Goal: Transaction & Acquisition: Purchase product/service

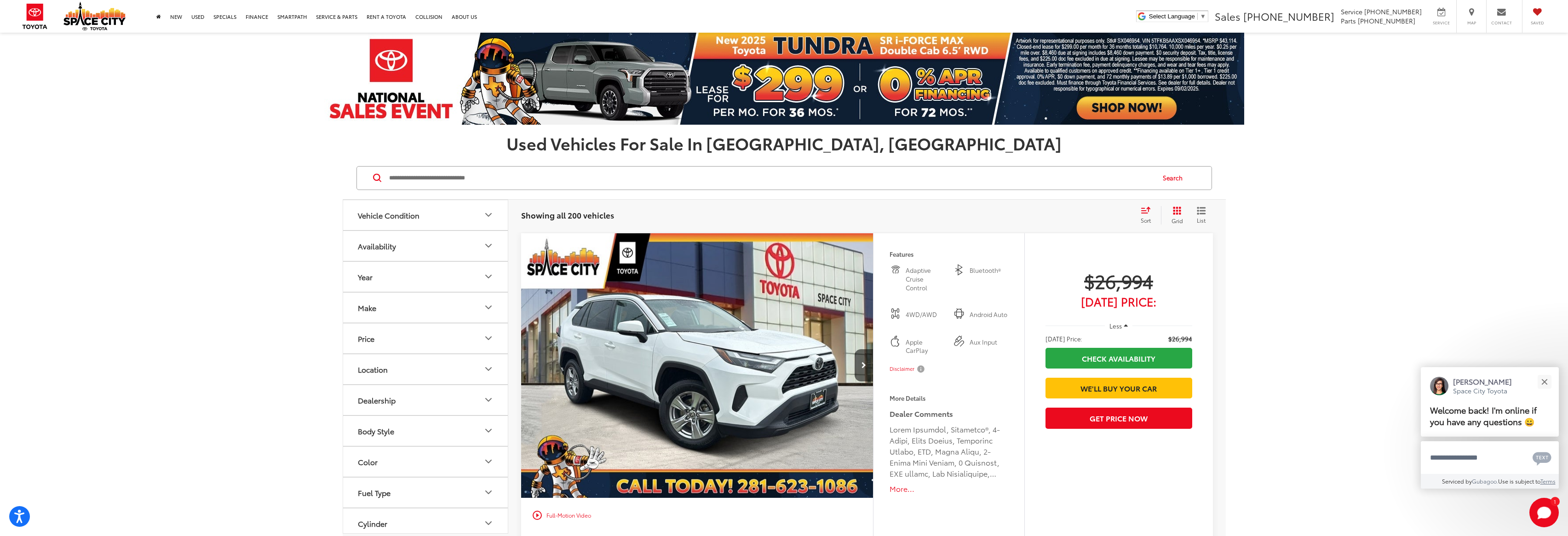
click at [399, 222] on button "Vehicle Condition" at bounding box center [425, 215] width 165 height 29
click at [384, 381] on button "Make" at bounding box center [425, 378] width 165 height 29
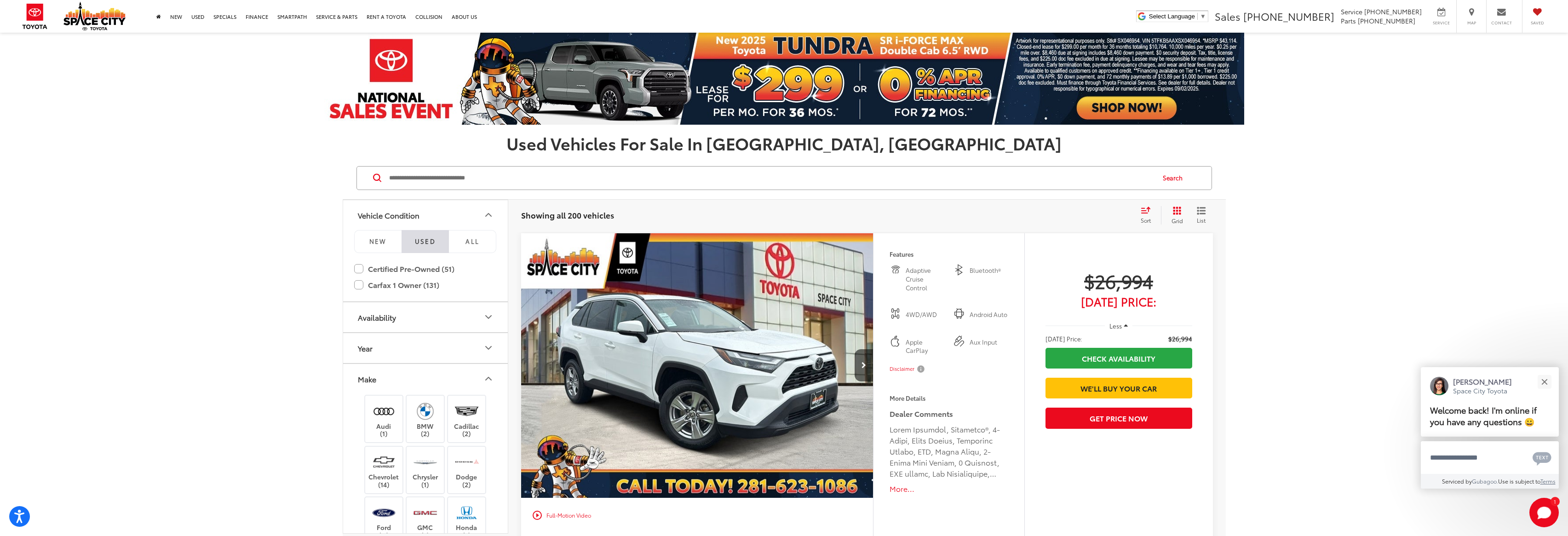
click at [1007, 209] on icon "Select sort value" at bounding box center [1145, 210] width 9 height 6
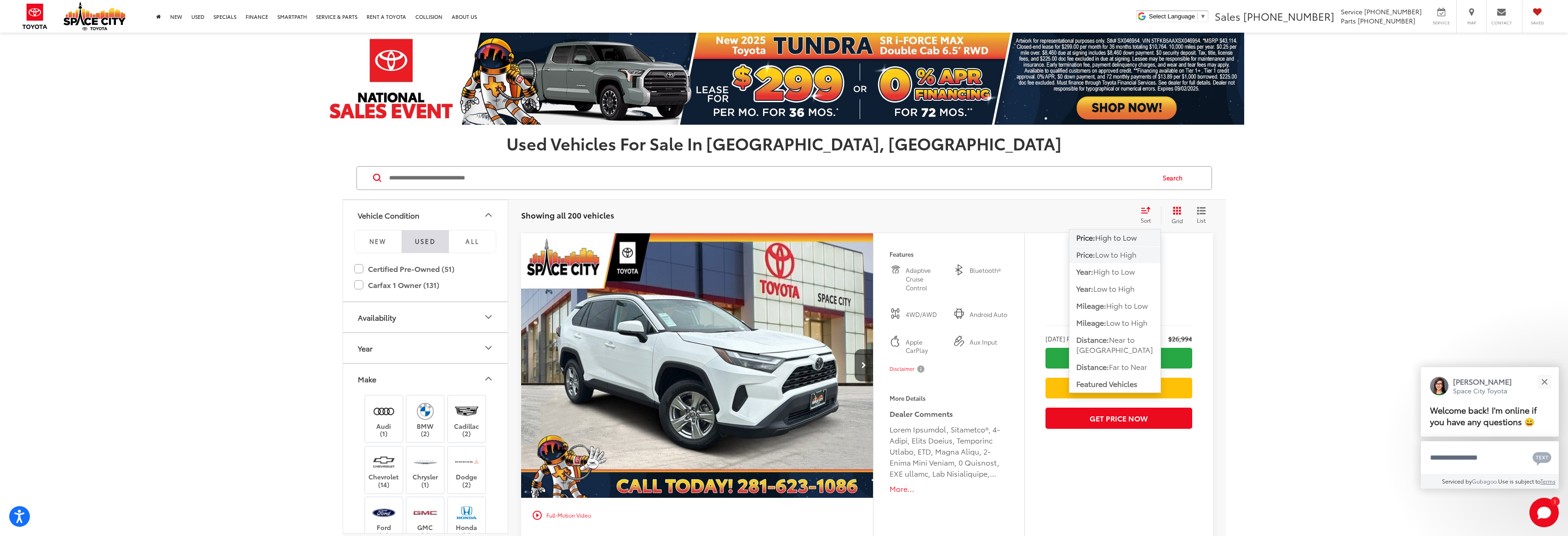
click at [1007, 256] on span "Low to High" at bounding box center [1116, 254] width 42 height 10
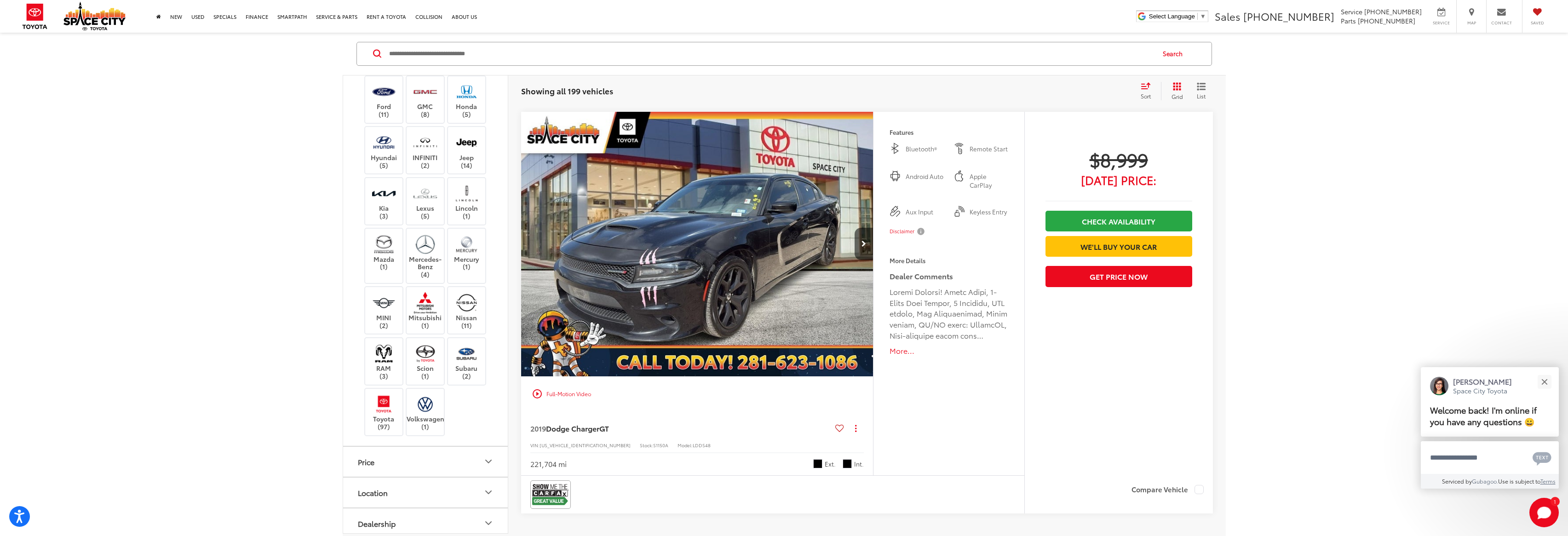
scroll to position [4692, 0]
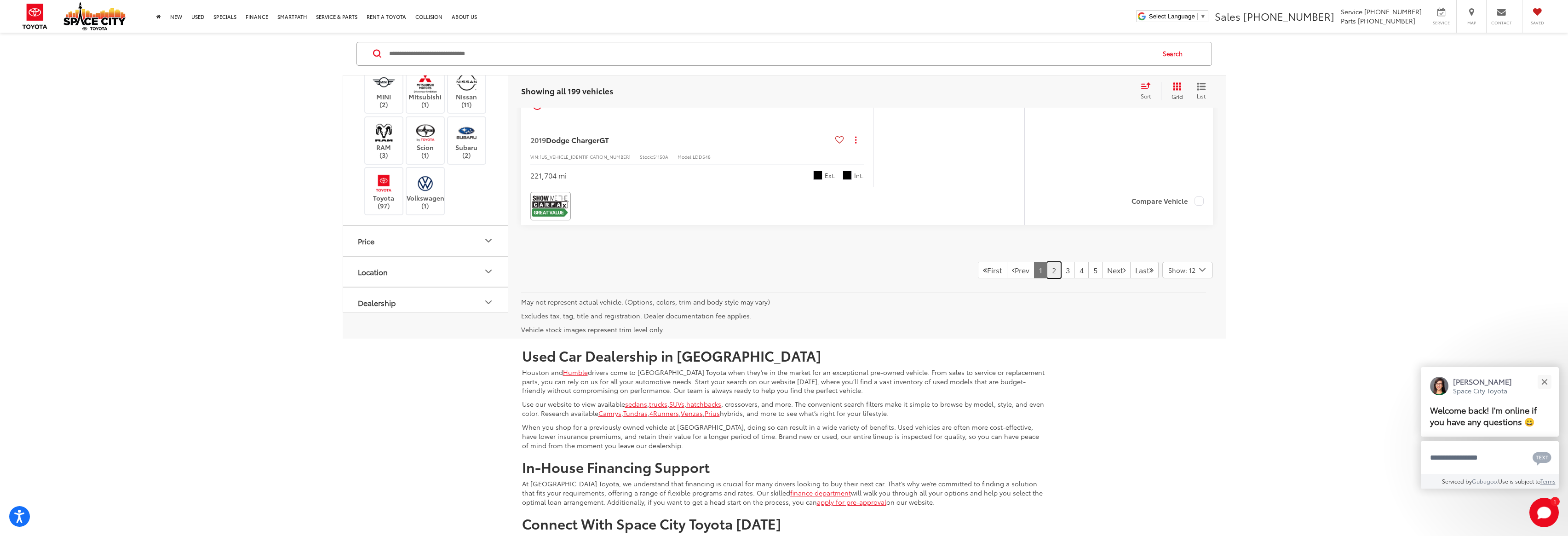
click at [1007, 278] on link "2" at bounding box center [1053, 270] width 14 height 16
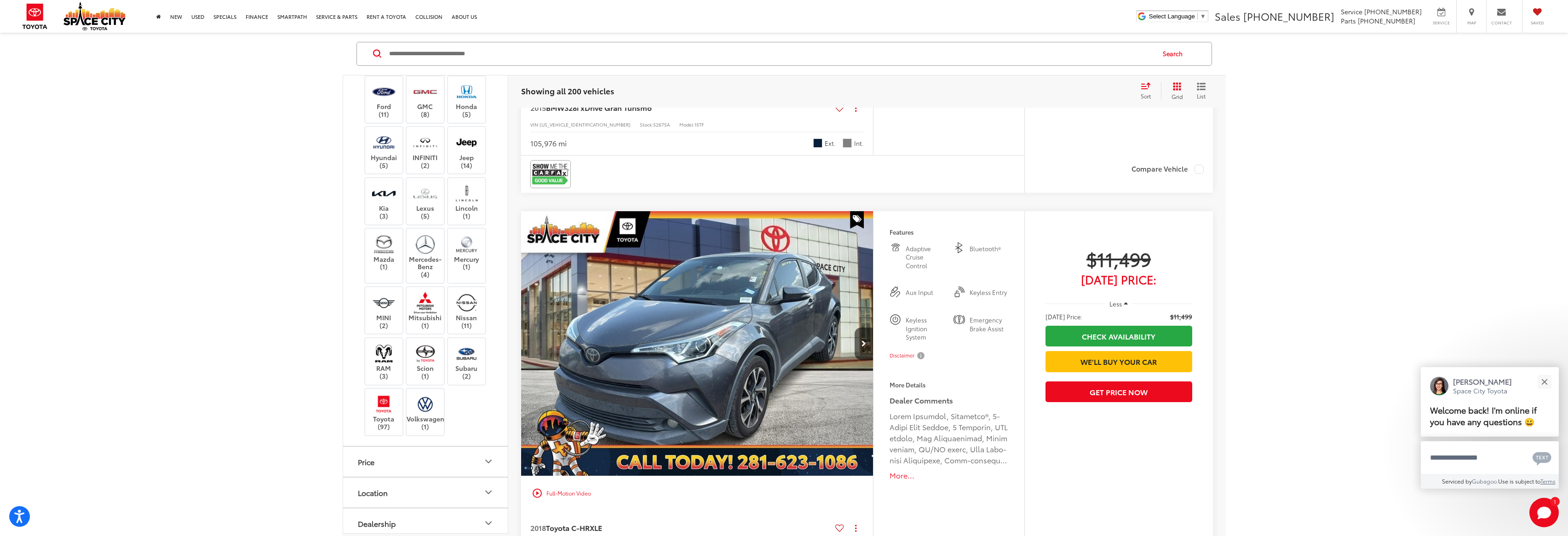
scroll to position [3356, 0]
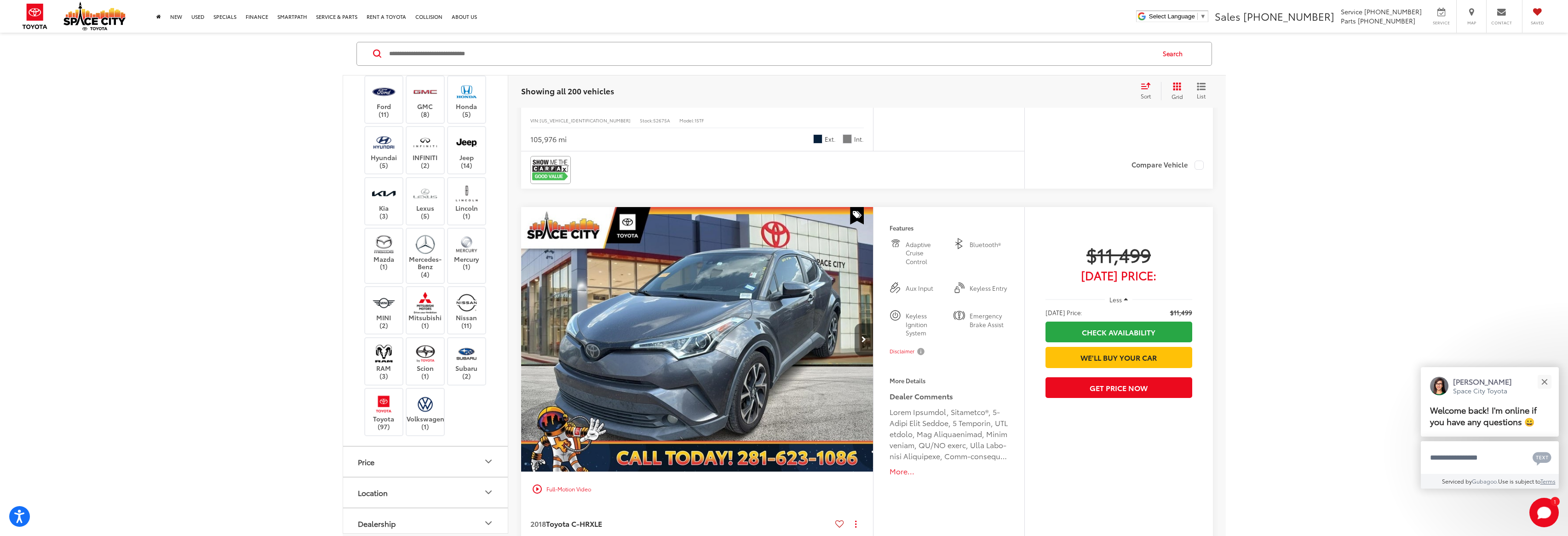
click at [859, 333] on button "Next image" at bounding box center [863, 340] width 18 height 32
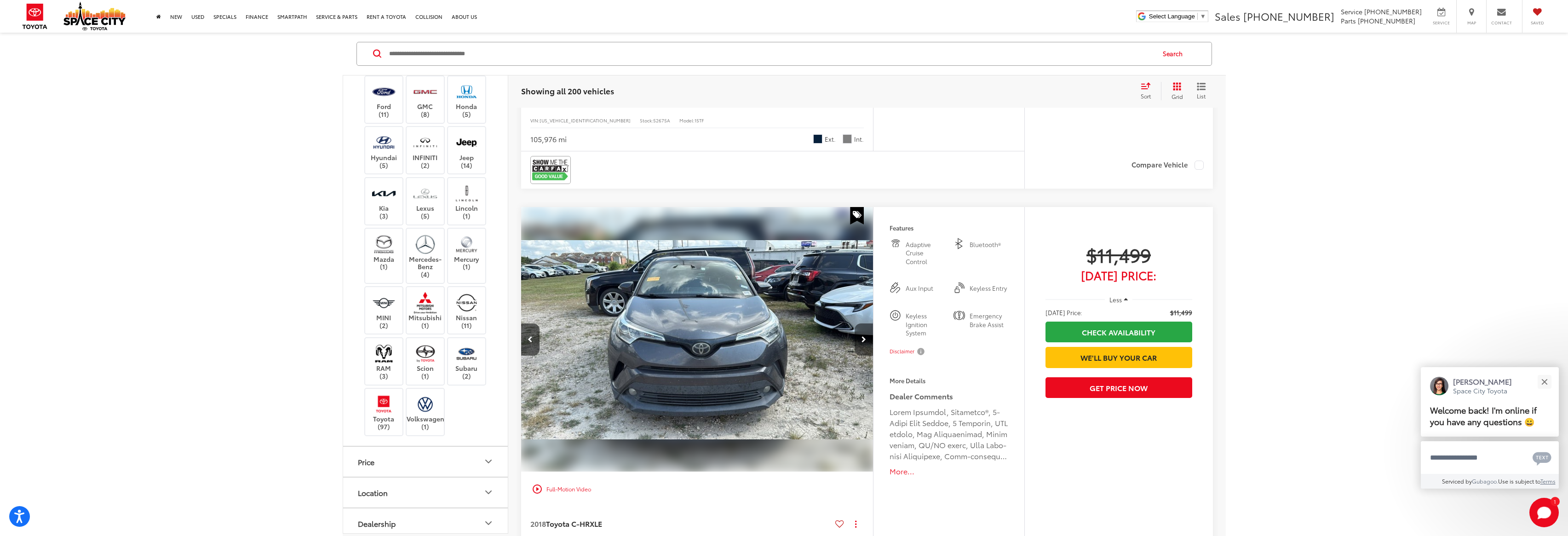
click at [859, 333] on button "Next image" at bounding box center [863, 340] width 18 height 32
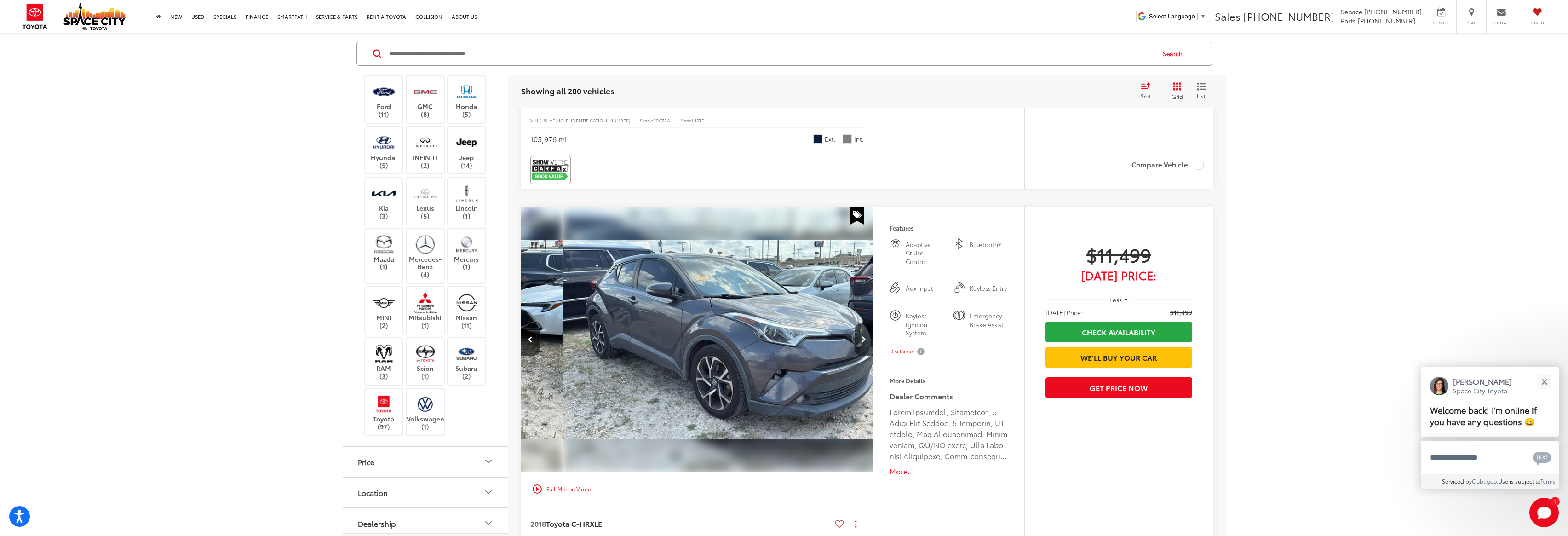
scroll to position [0, 708]
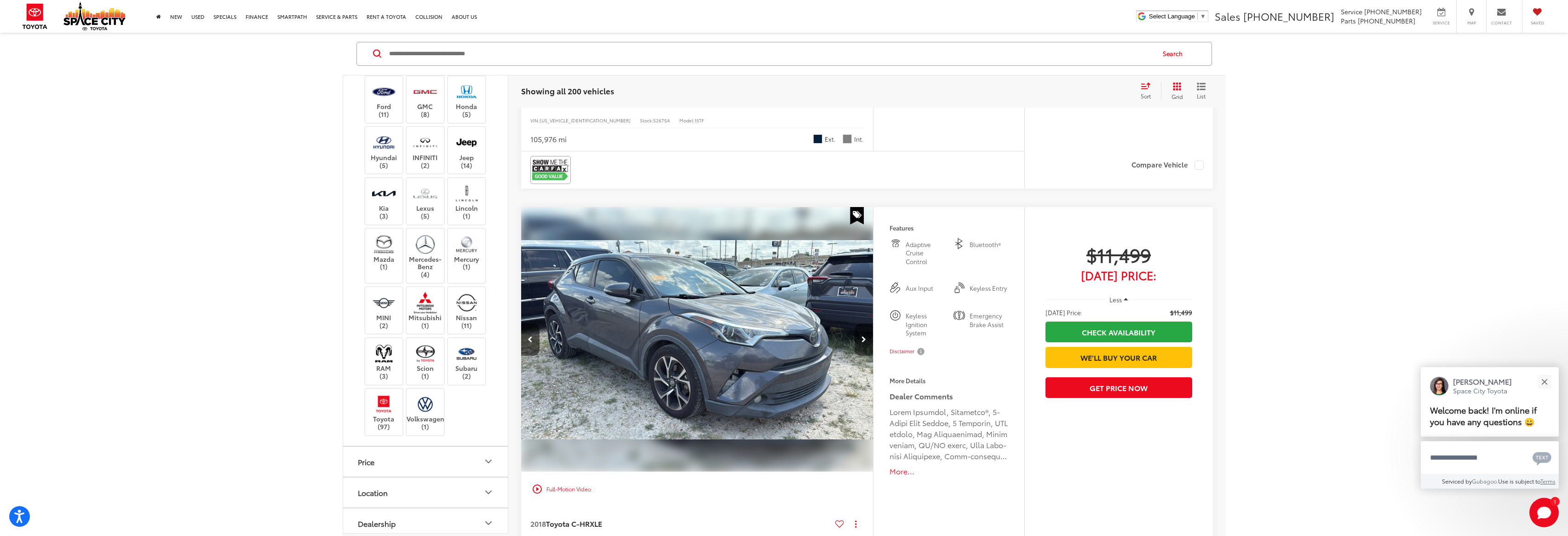
click at [859, 333] on button "Next image" at bounding box center [863, 340] width 18 height 32
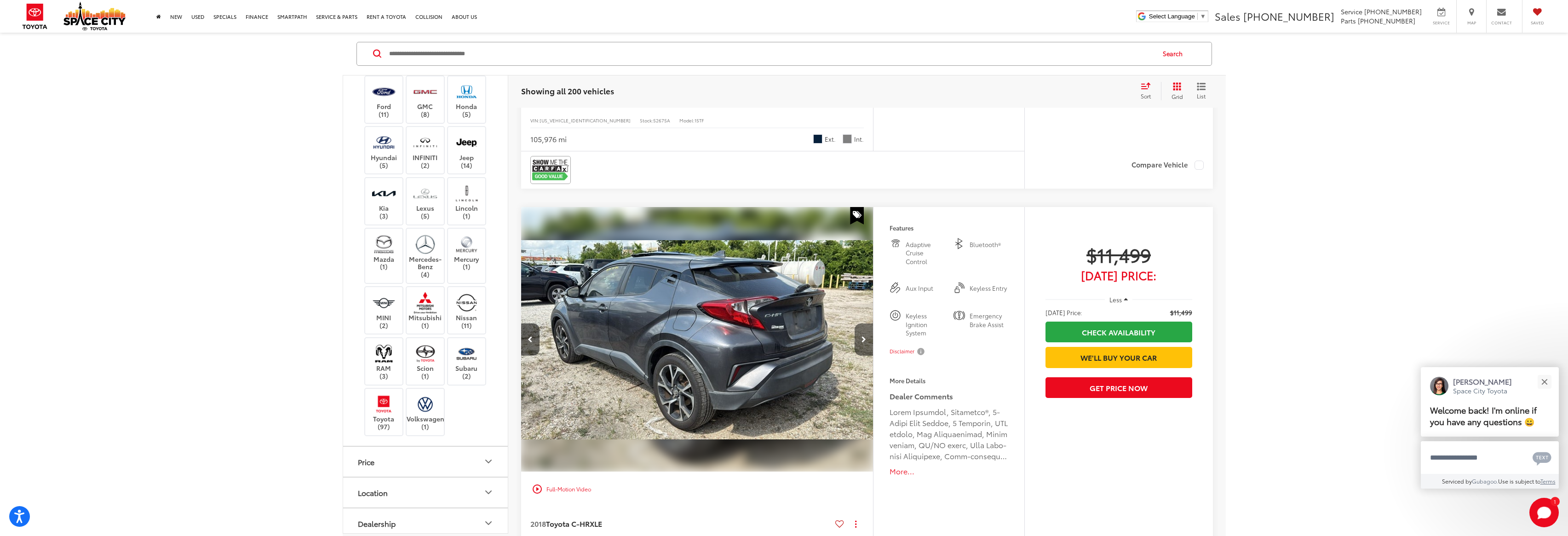
click at [859, 333] on button "Next image" at bounding box center [863, 340] width 18 height 32
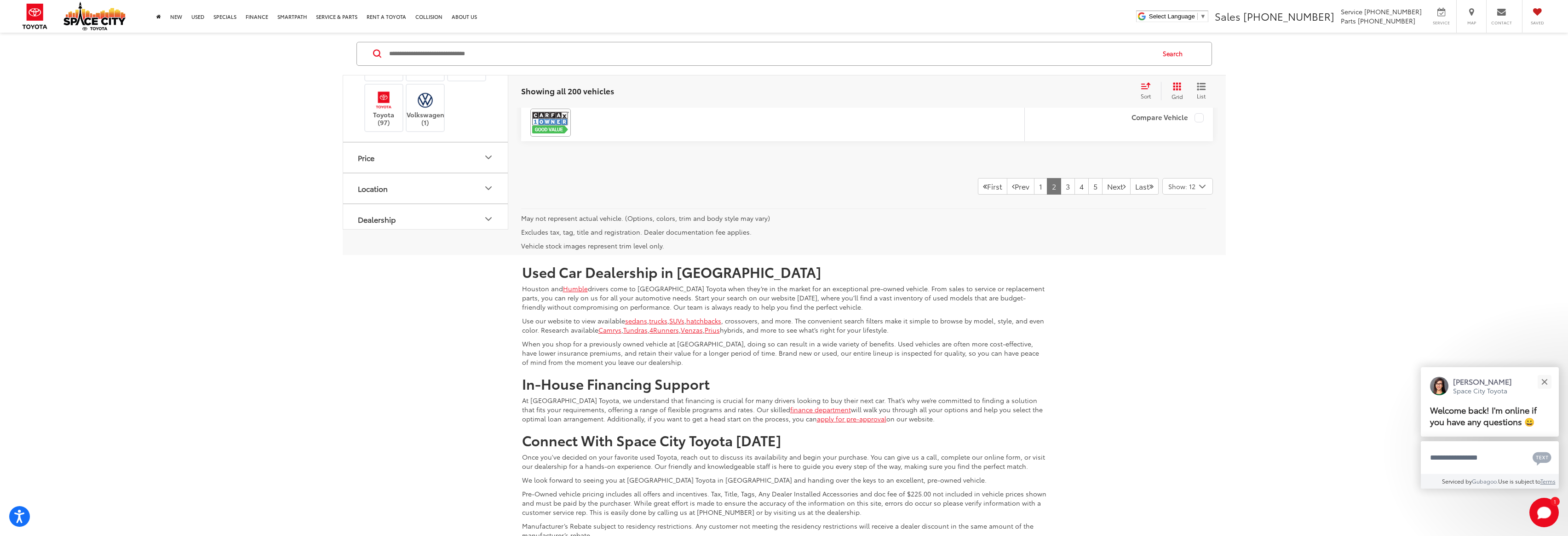
scroll to position [4977, 0]
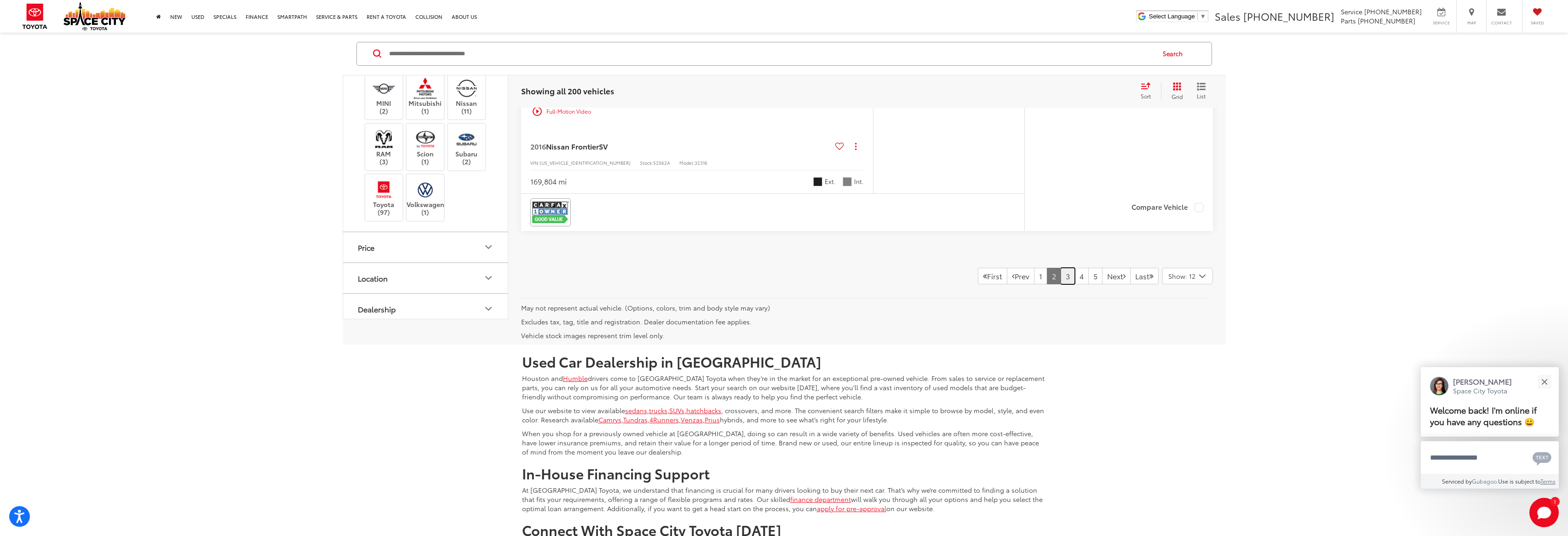
click at [1007, 278] on link "3" at bounding box center [1067, 276] width 14 height 16
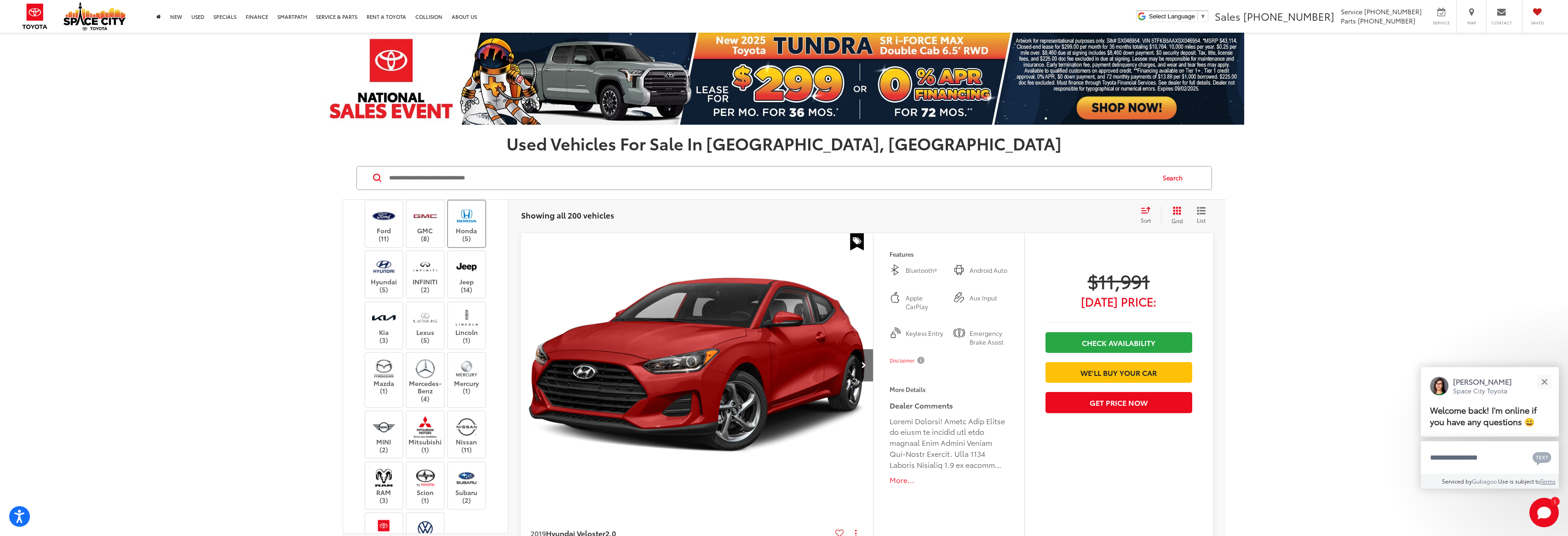
click at [453, 234] on label "Honda (5)" at bounding box center [466, 223] width 37 height 37
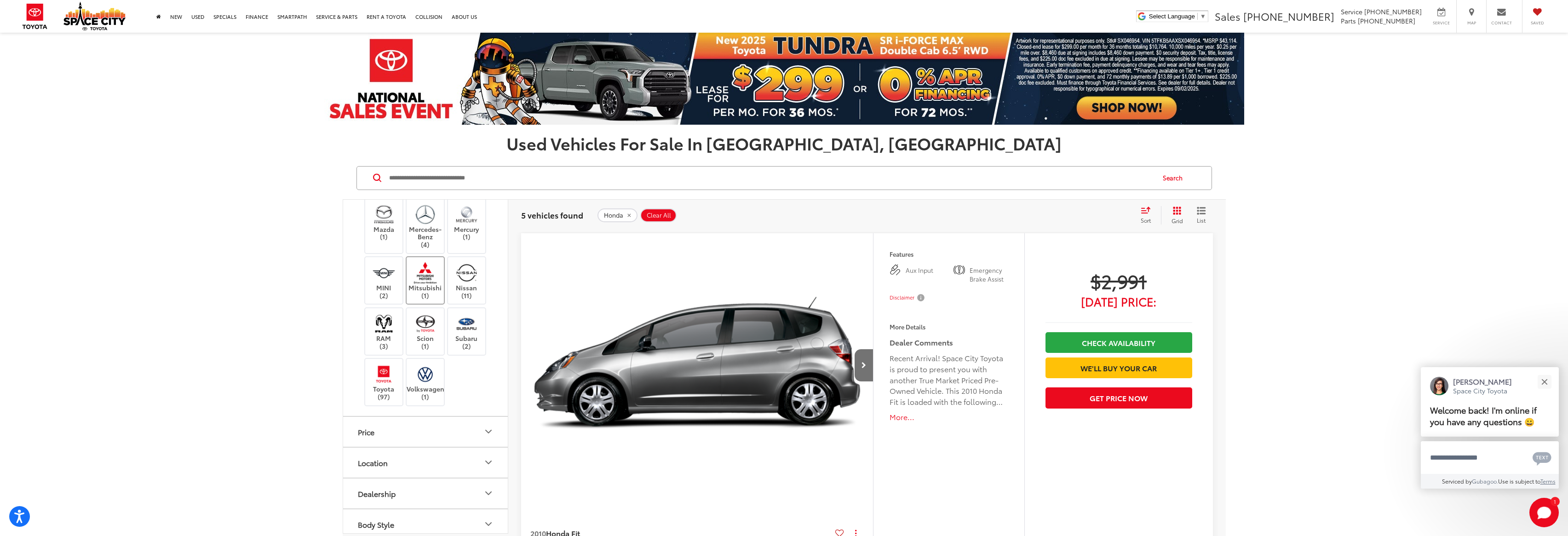
scroll to position [438, 0]
click at [390, 242] on label "Mazda (1)" at bounding box center [384, 235] width 37 height 37
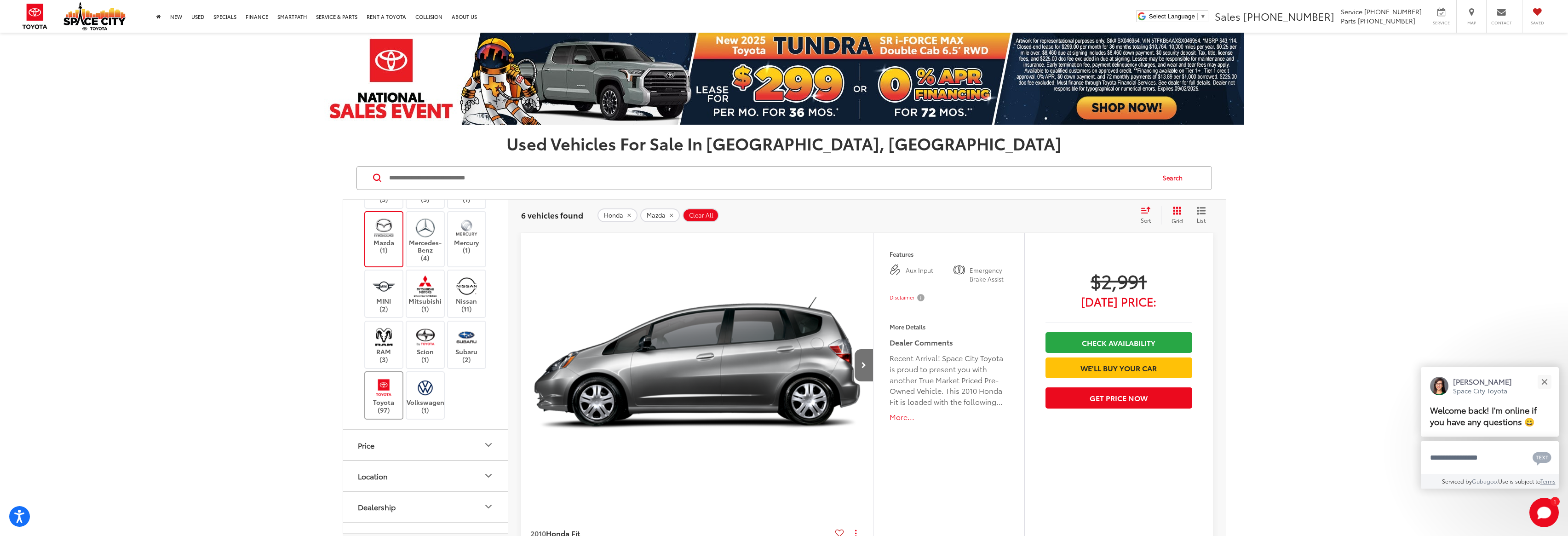
click at [382, 392] on img at bounding box center [384, 388] width 26 height 22
click at [468, 449] on button "Price" at bounding box center [425, 445] width 165 height 29
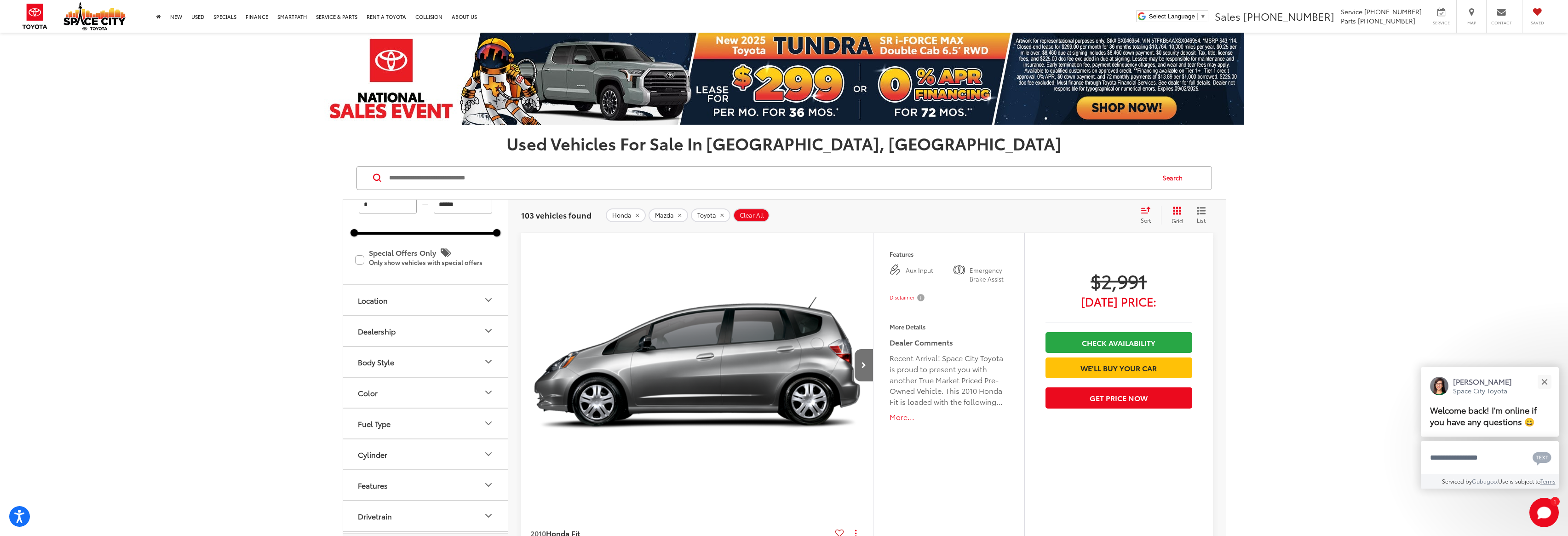
scroll to position [634, 0]
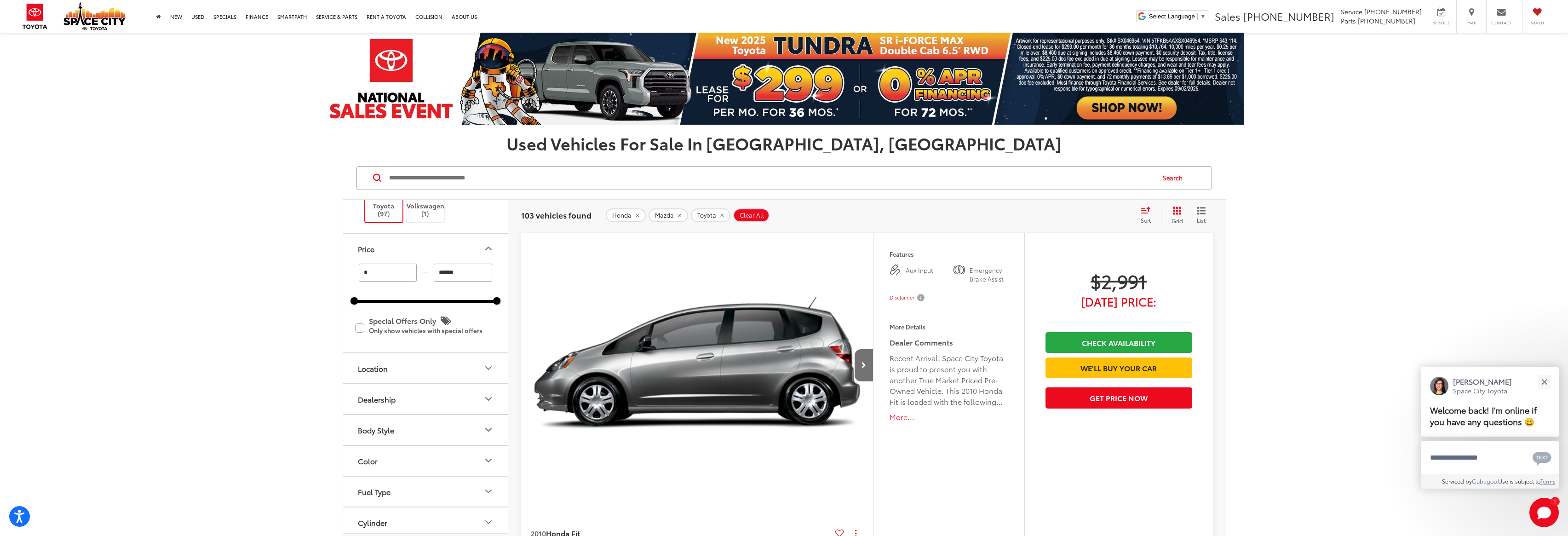
click at [375, 273] on input "*" at bounding box center [388, 273] width 59 height 18
drag, startPoint x: 380, startPoint y: 274, endPoint x: 328, endPoint y: 263, distance: 53.2
type input "*"
click at [483, 278] on input "******" at bounding box center [463, 273] width 59 height 18
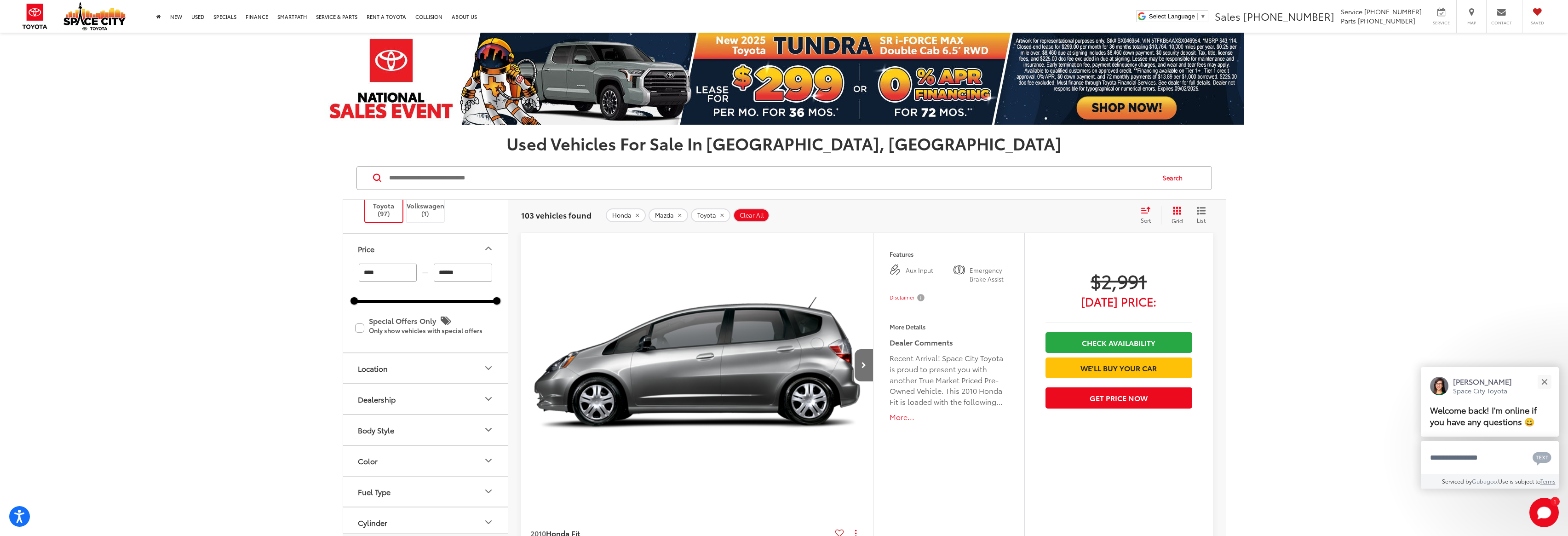
type input "*****"
click at [383, 354] on div "Price ***** — ****** 8000 81000 Special Offers Only Only show vehicles with spe…" at bounding box center [425, 369] width 164 height 30
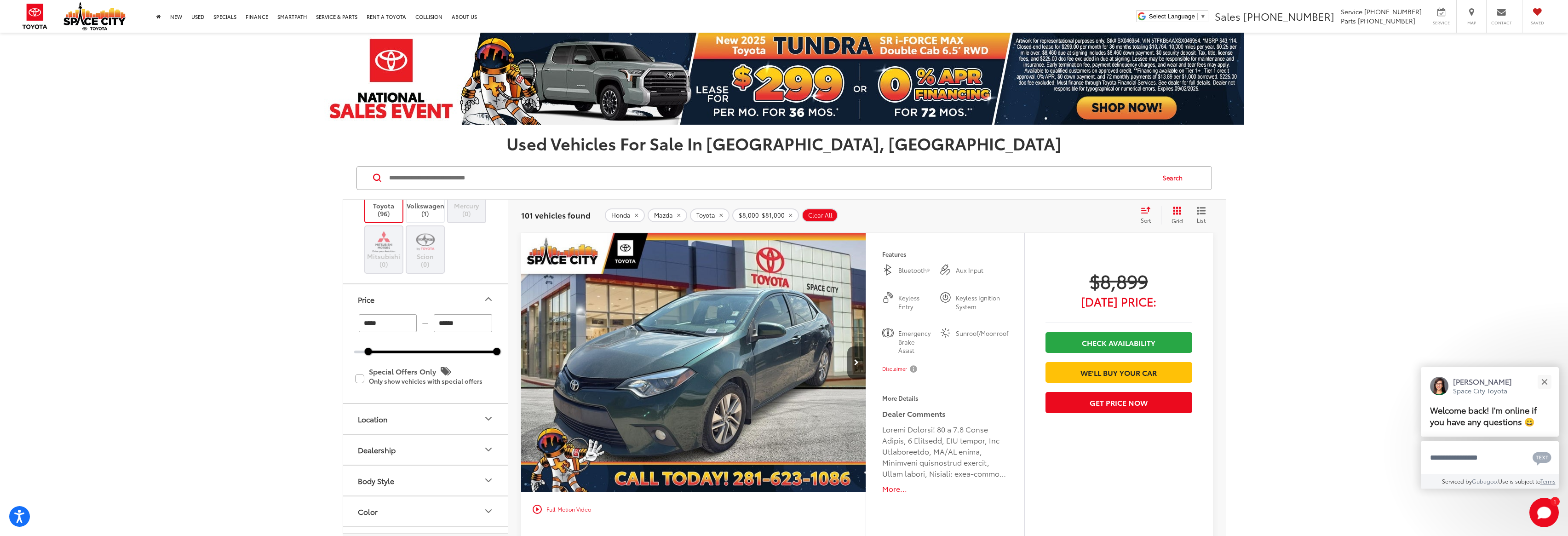
click at [464, 324] on input "******" at bounding box center [463, 323] width 59 height 18
drag, startPoint x: 457, startPoint y: 320, endPoint x: 368, endPoint y: 306, distance: 90.1
click at [368, 404] on div "Price ***** — ****** 8000 81000 Special Offers Only Only show vehicles with spe…" at bounding box center [425, 419] width 164 height 30
type input "******"
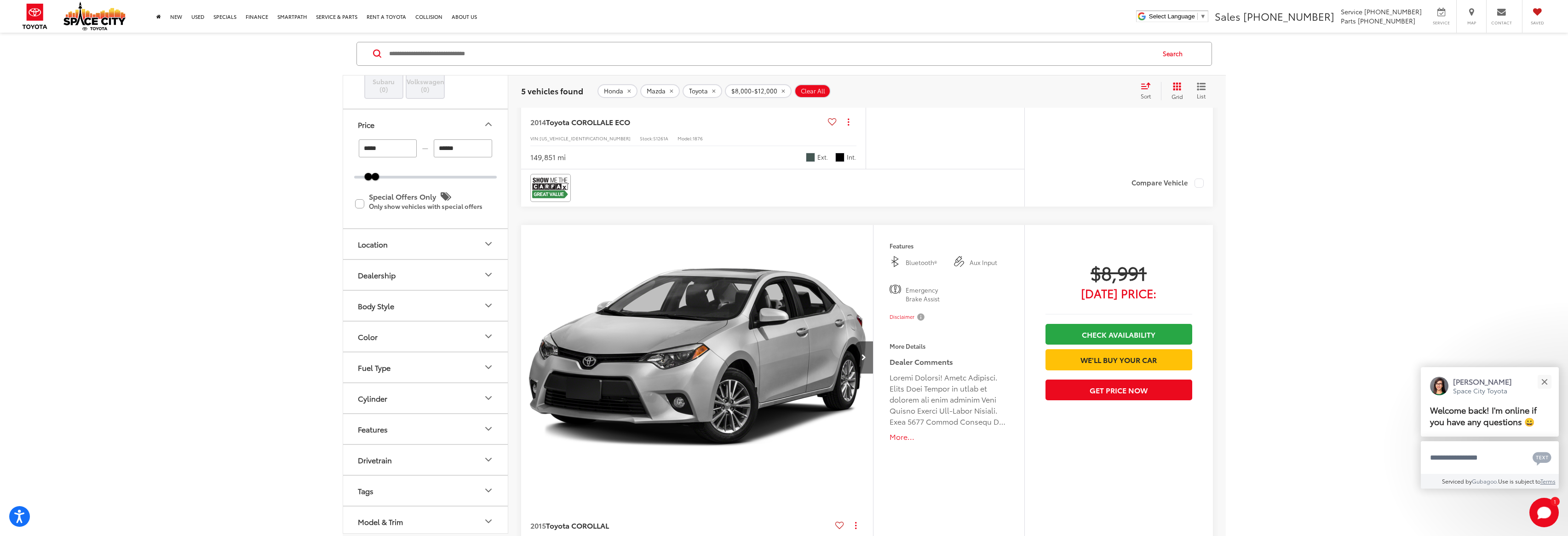
scroll to position [451, 0]
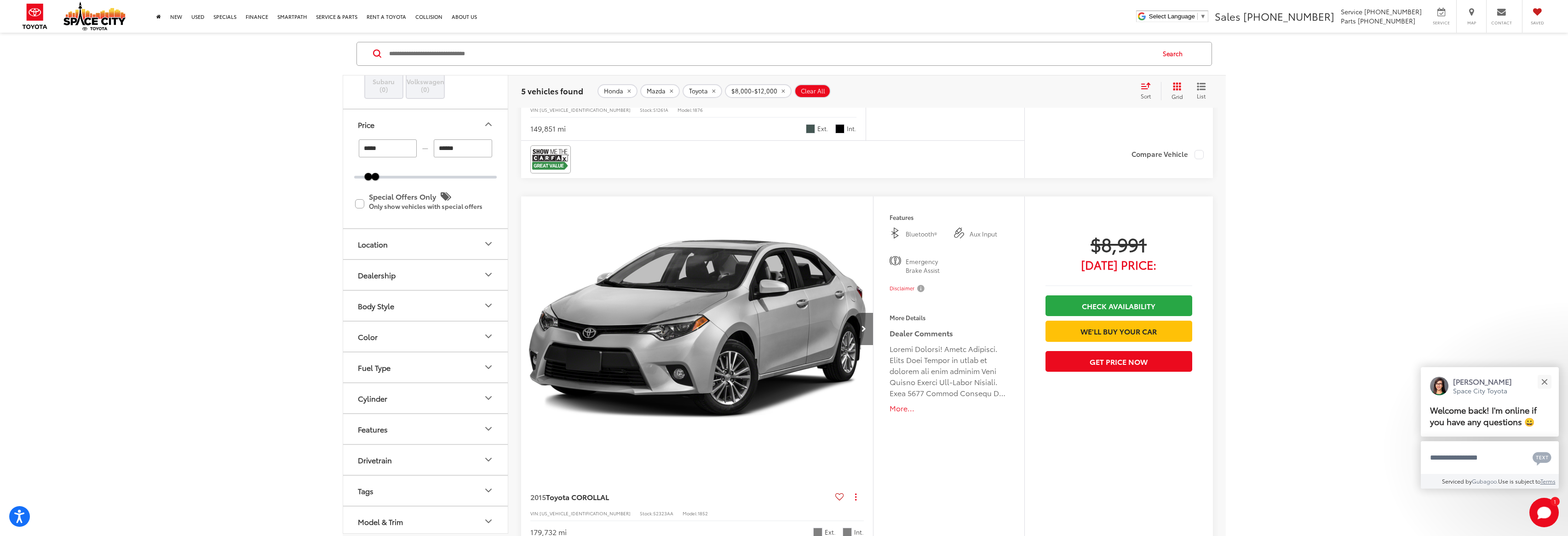
click at [858, 334] on button "Next image" at bounding box center [863, 329] width 18 height 32
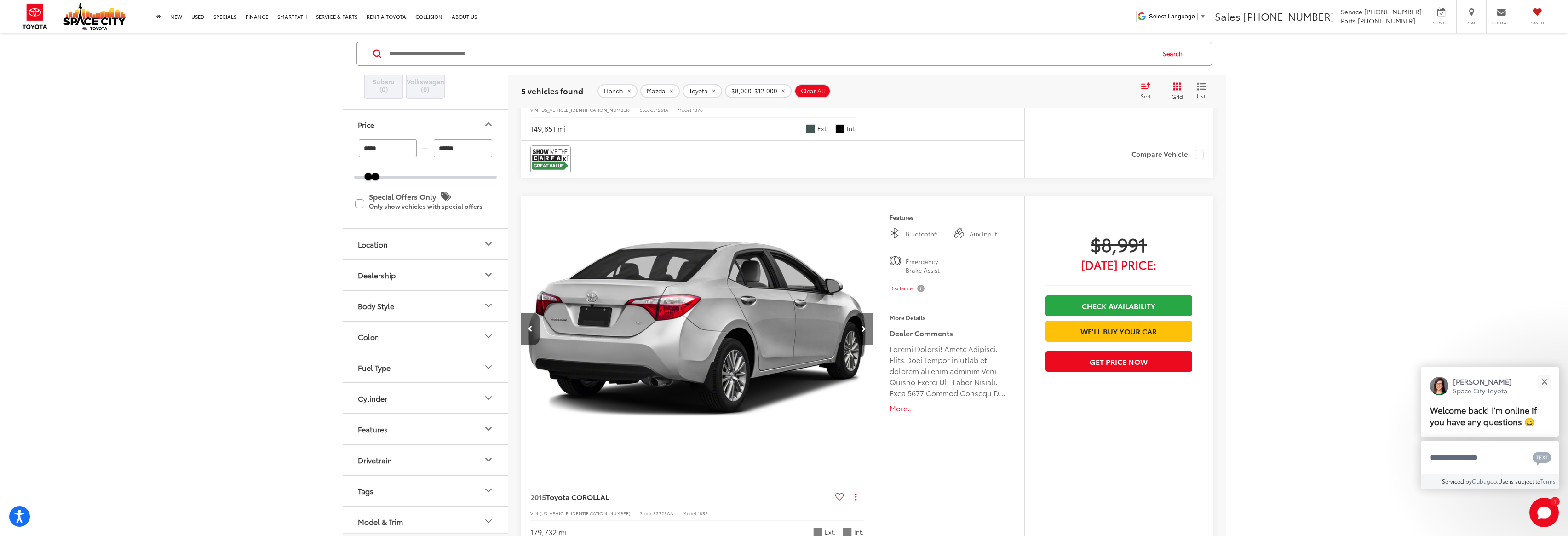
click at [858, 334] on button "Next image" at bounding box center [863, 329] width 18 height 32
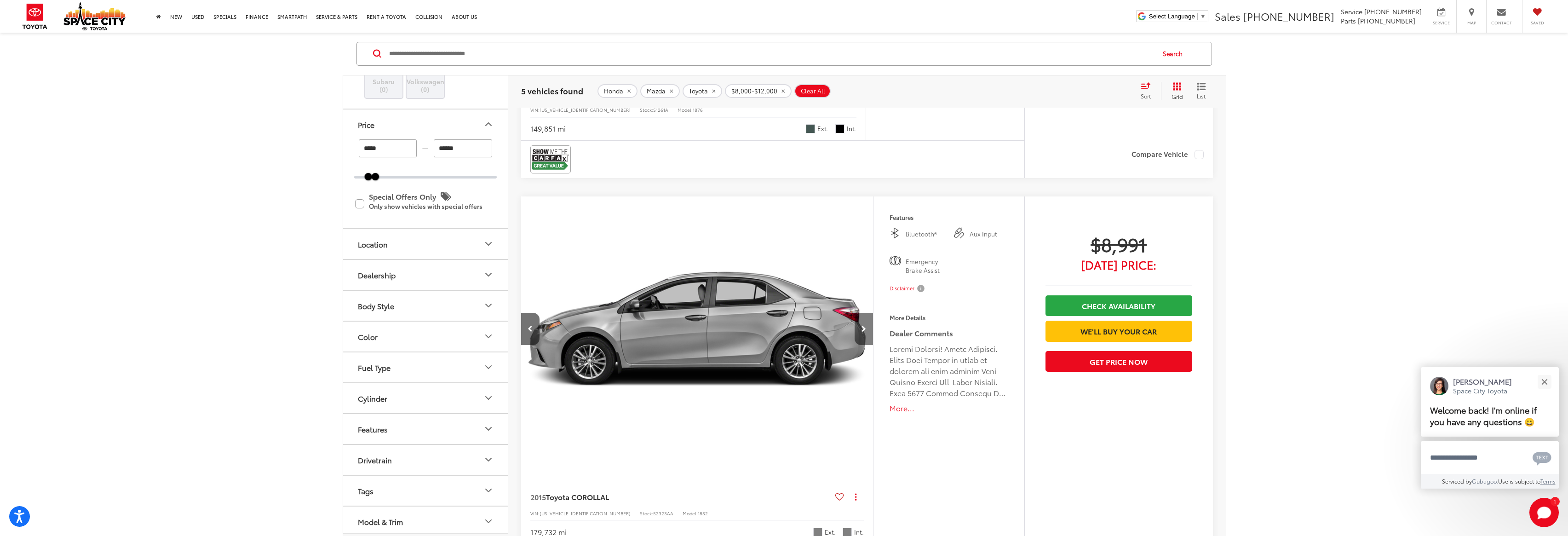
click at [858, 334] on button "Next image" at bounding box center [863, 329] width 18 height 32
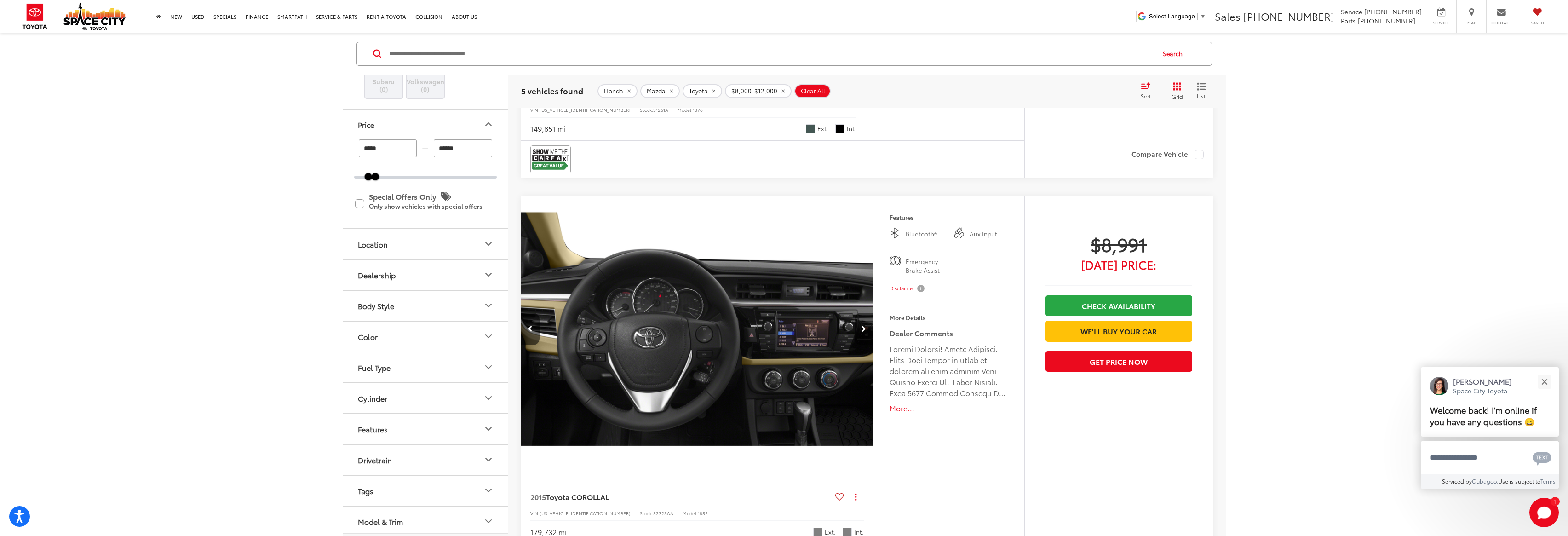
click at [858, 334] on button "Next image" at bounding box center [863, 329] width 18 height 32
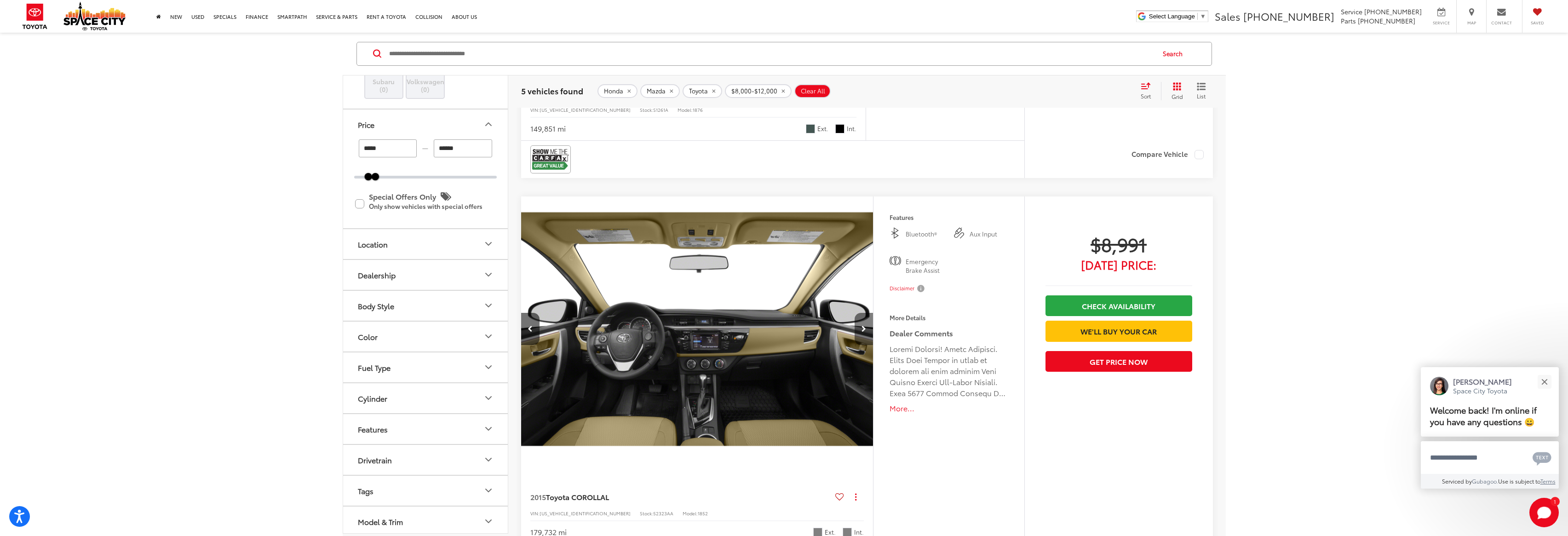
click at [858, 334] on button "Next image" at bounding box center [863, 329] width 18 height 32
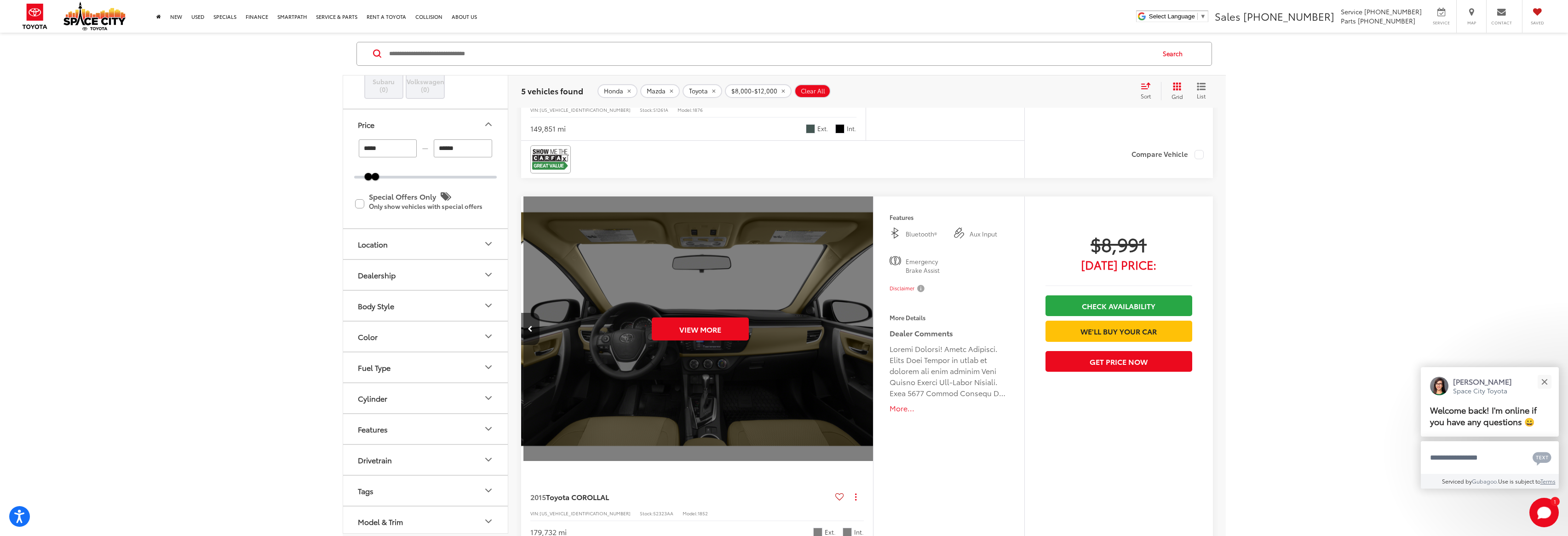
scroll to position [0, 1768]
click at [858, 334] on div "View More" at bounding box center [697, 329] width 353 height 265
